Goal: Transaction & Acquisition: Purchase product/service

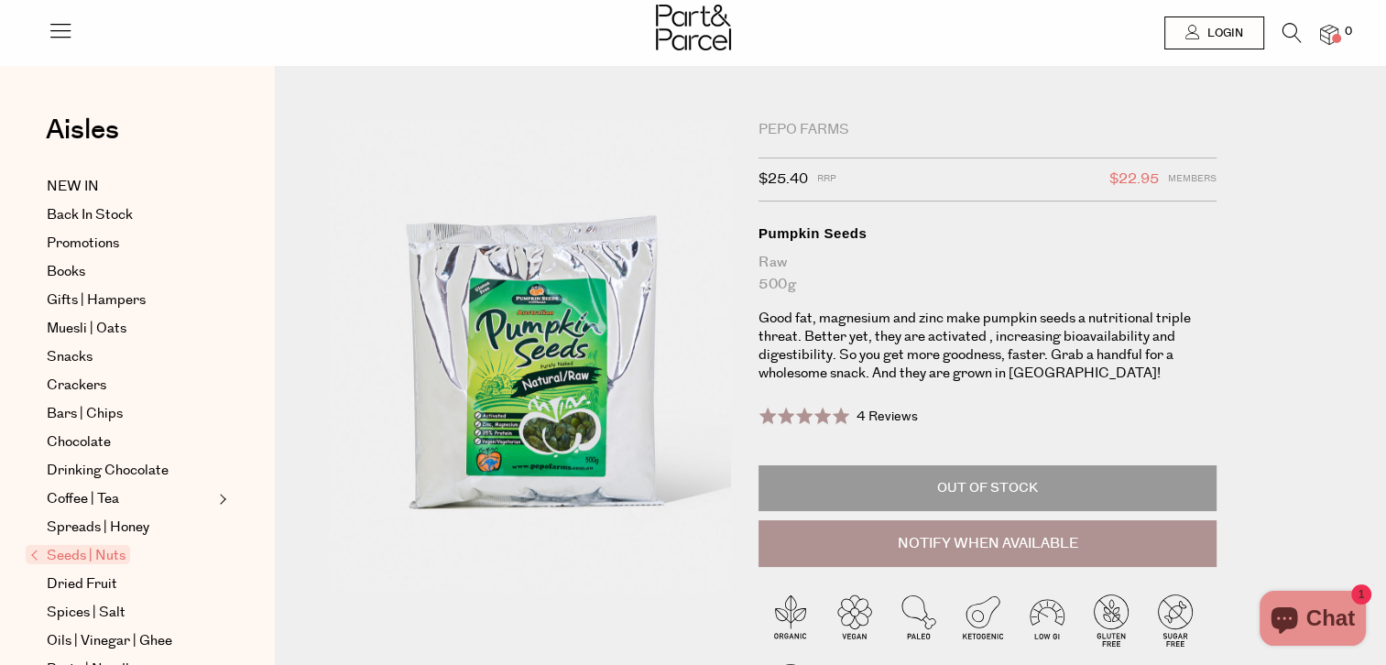
drag, startPoint x: 1391, startPoint y: 110, endPoint x: 1392, endPoint y: 71, distance: 39.4
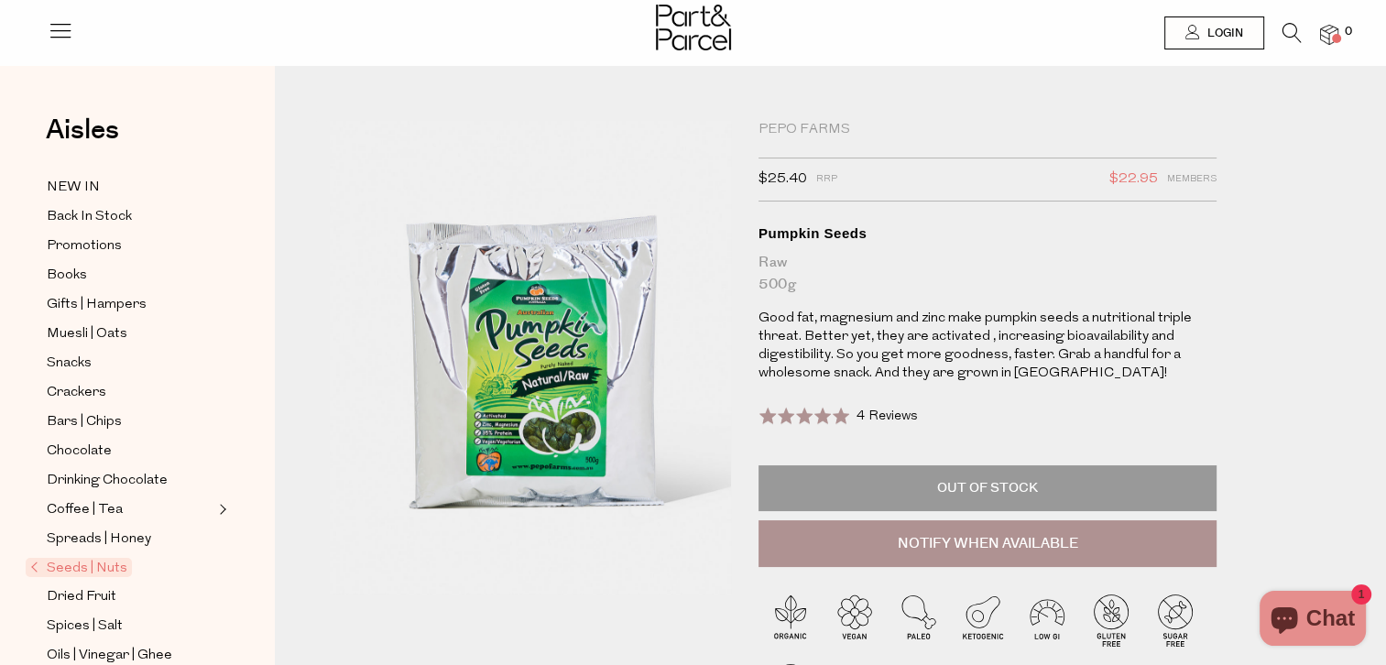
click at [1293, 30] on icon at bounding box center [1292, 33] width 19 height 20
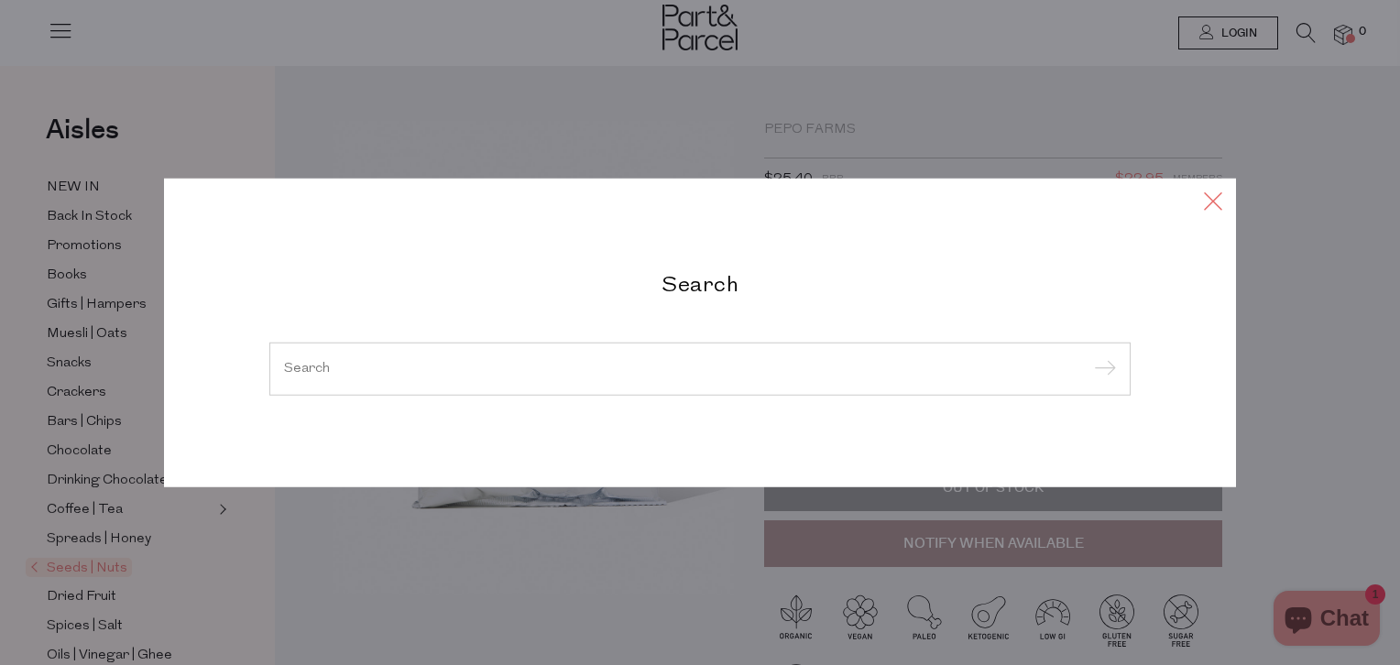
click at [1207, 202] on icon at bounding box center [1212, 201] width 27 height 27
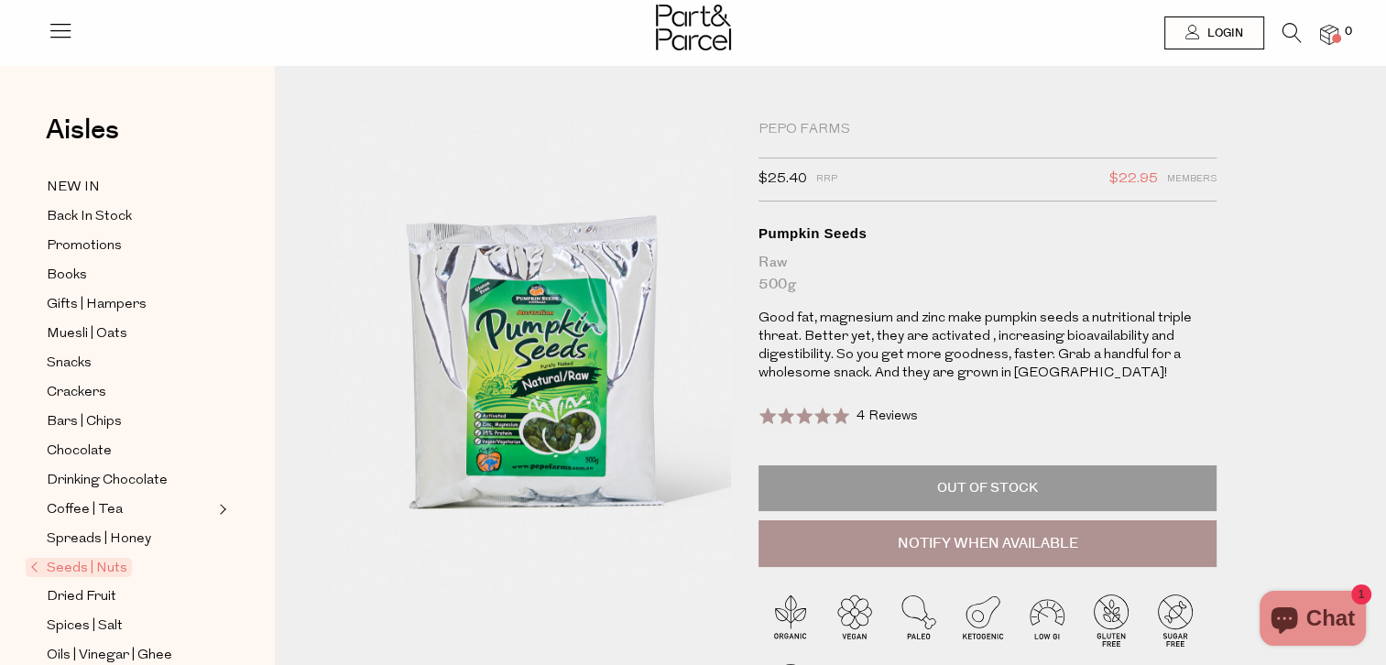
click at [1283, 27] on icon at bounding box center [1292, 33] width 19 height 20
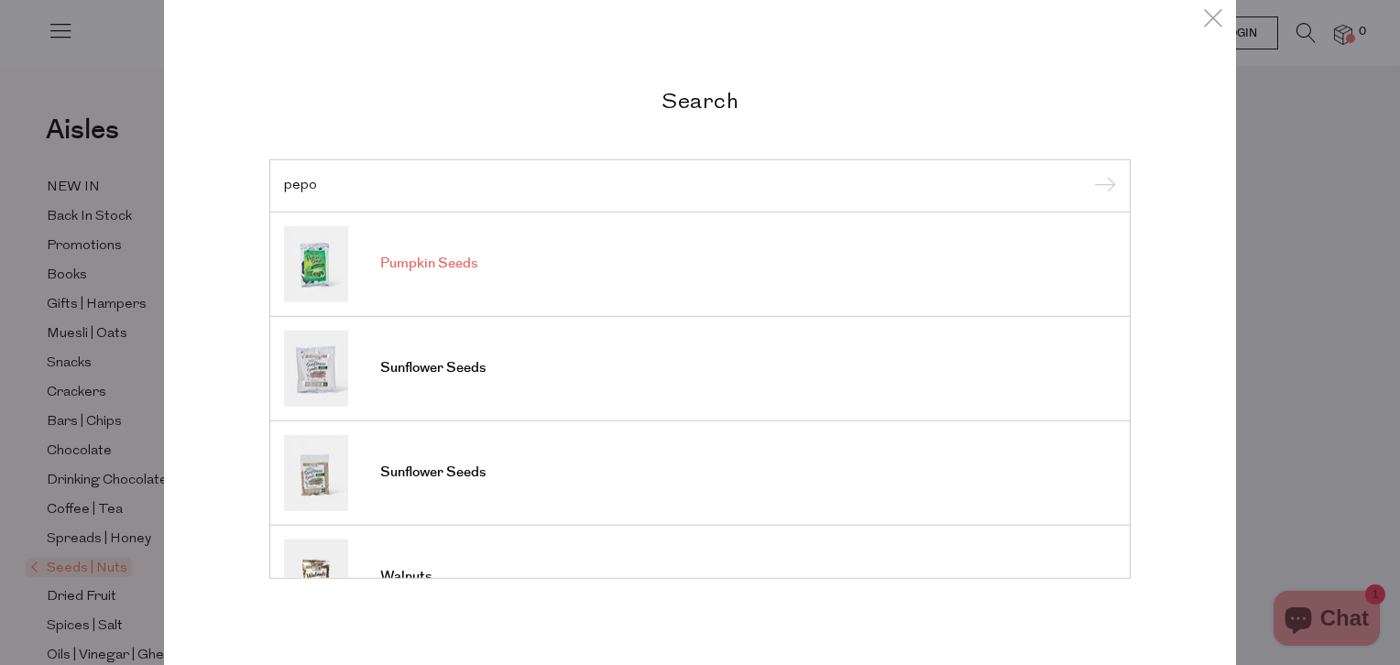
type input "pepo"
click at [429, 257] on span "Pumpkin Seeds" at bounding box center [428, 264] width 97 height 18
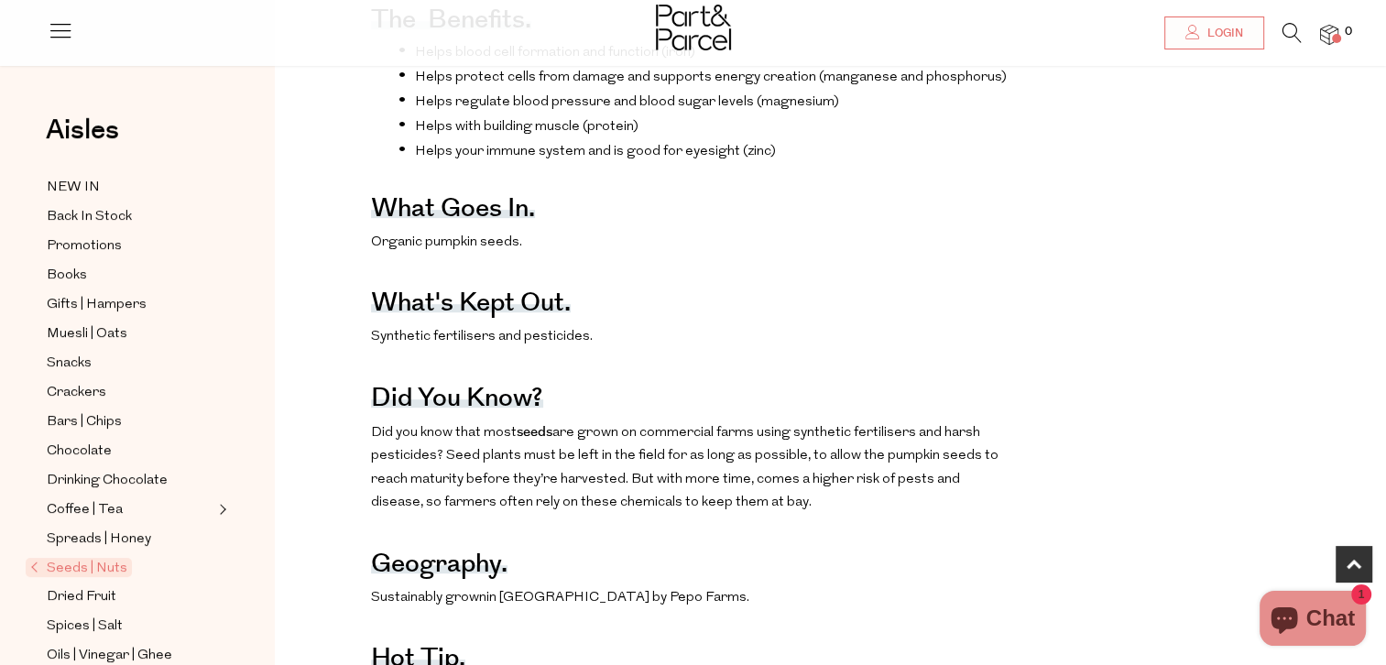
scroll to position [925, 0]
